Goal: Check status: Check status

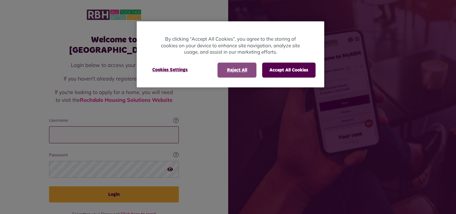
type input "**********"
click at [241, 69] on button "Reject All" at bounding box center [236, 70] width 39 height 15
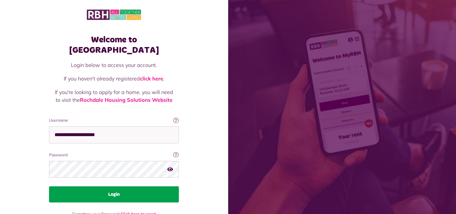
click at [133, 186] on button "Login" at bounding box center [114, 194] width 130 height 16
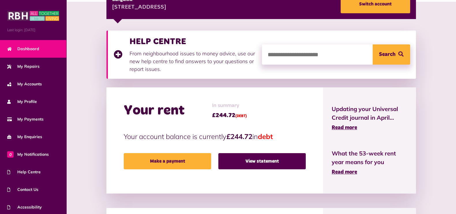
scroll to position [108, 0]
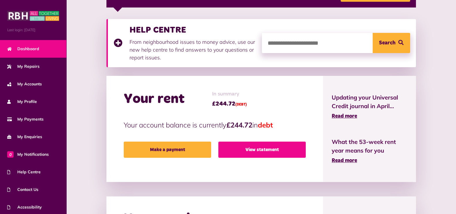
click at [250, 154] on link "View statement" at bounding box center [261, 150] width 87 height 16
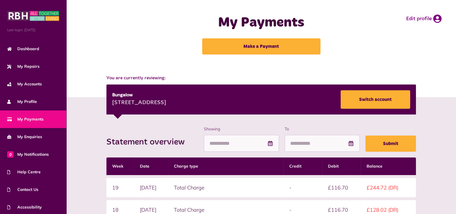
scroll to position [108, 0]
